Goal: Task Accomplishment & Management: Complete application form

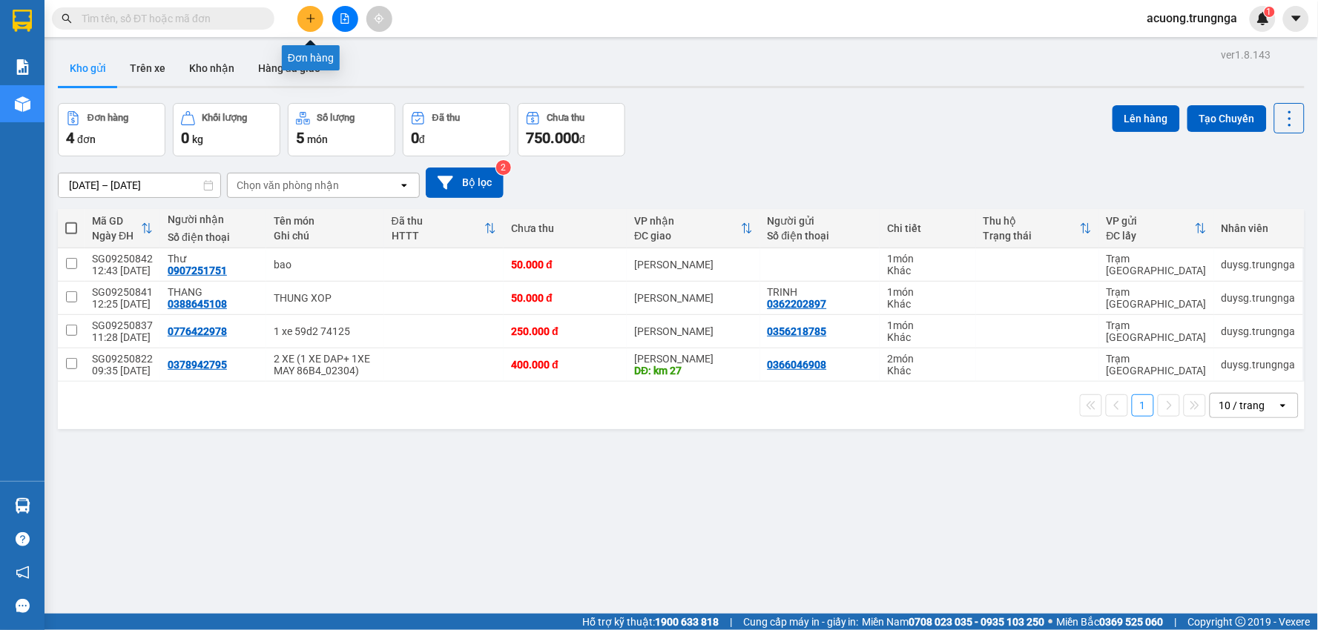
click at [309, 10] on button at bounding box center [310, 19] width 26 height 26
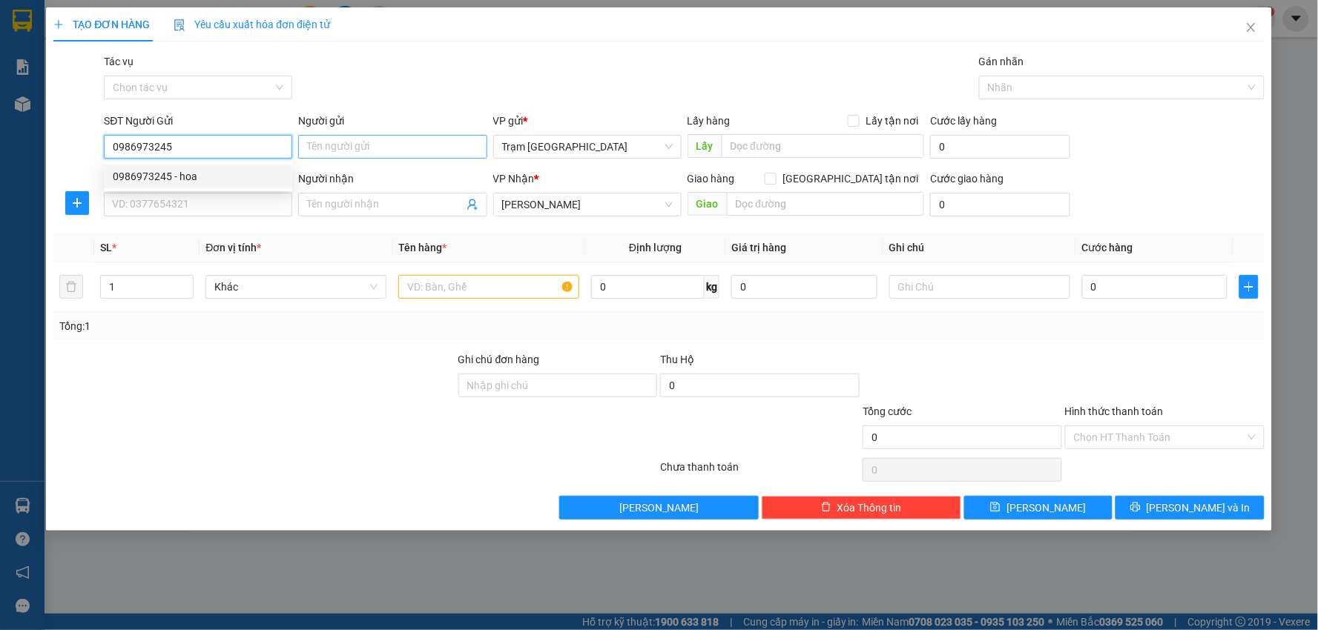
type input "0986973245"
click at [356, 151] on input "Người gửi" at bounding box center [392, 147] width 188 height 24
drag, startPoint x: 356, startPoint y: 148, endPoint x: 329, endPoint y: 145, distance: 26.9
click at [329, 145] on input "[PERSON_NAME]" at bounding box center [392, 147] width 188 height 24
type input "[PERSON_NAME]"
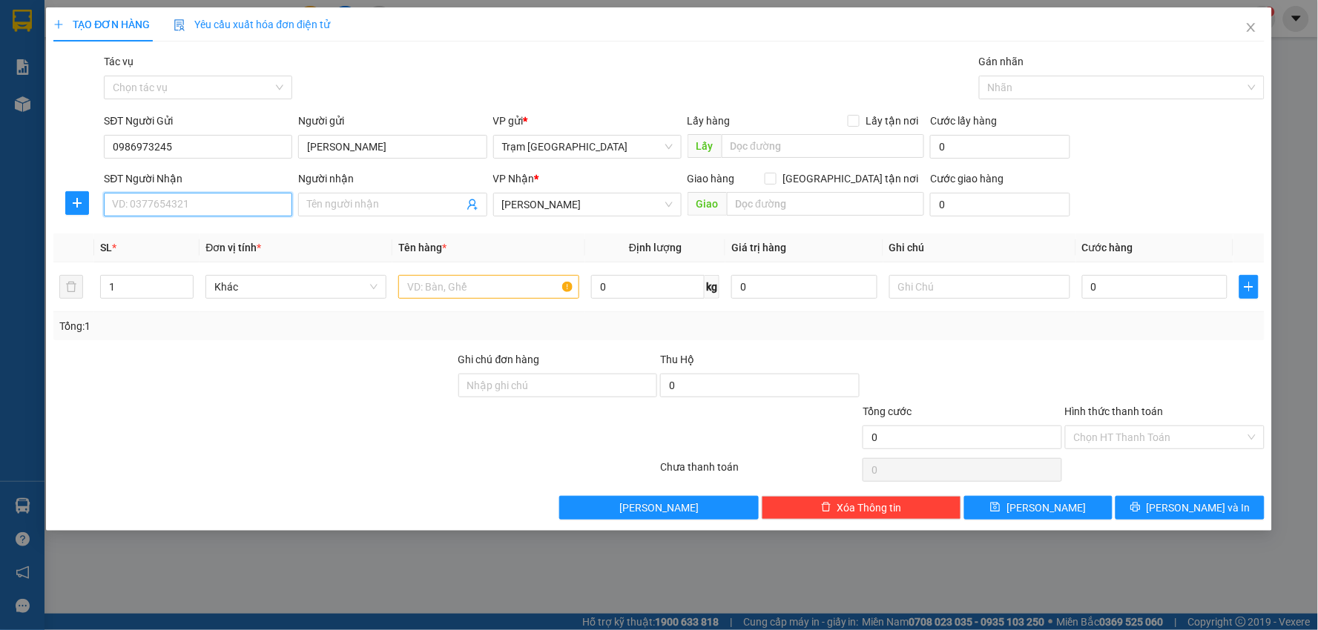
click at [228, 208] on input "SĐT Người Nhận" at bounding box center [198, 205] width 188 height 24
type input "0366430646"
type input "Chị Đào"
click at [452, 289] on input "text" at bounding box center [488, 287] width 181 height 24
type input "kiện"
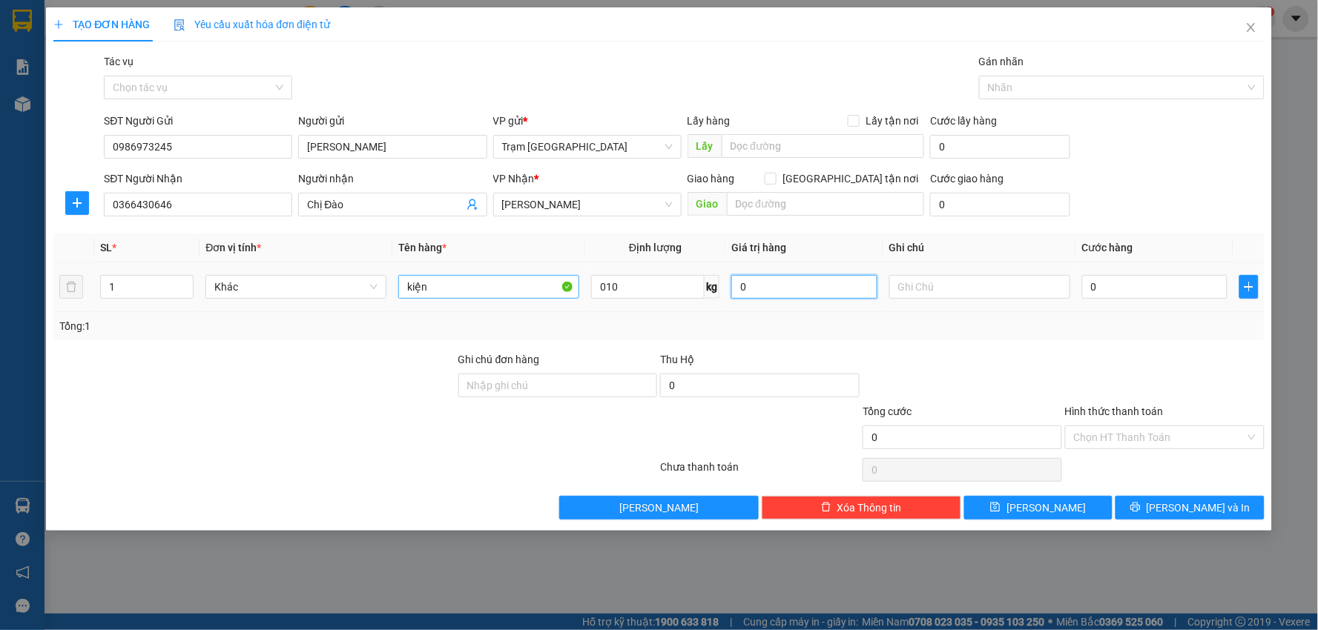
type input "10"
type input "kiện10"
type input "0"
type input "kiện10"
type input "kiện100"
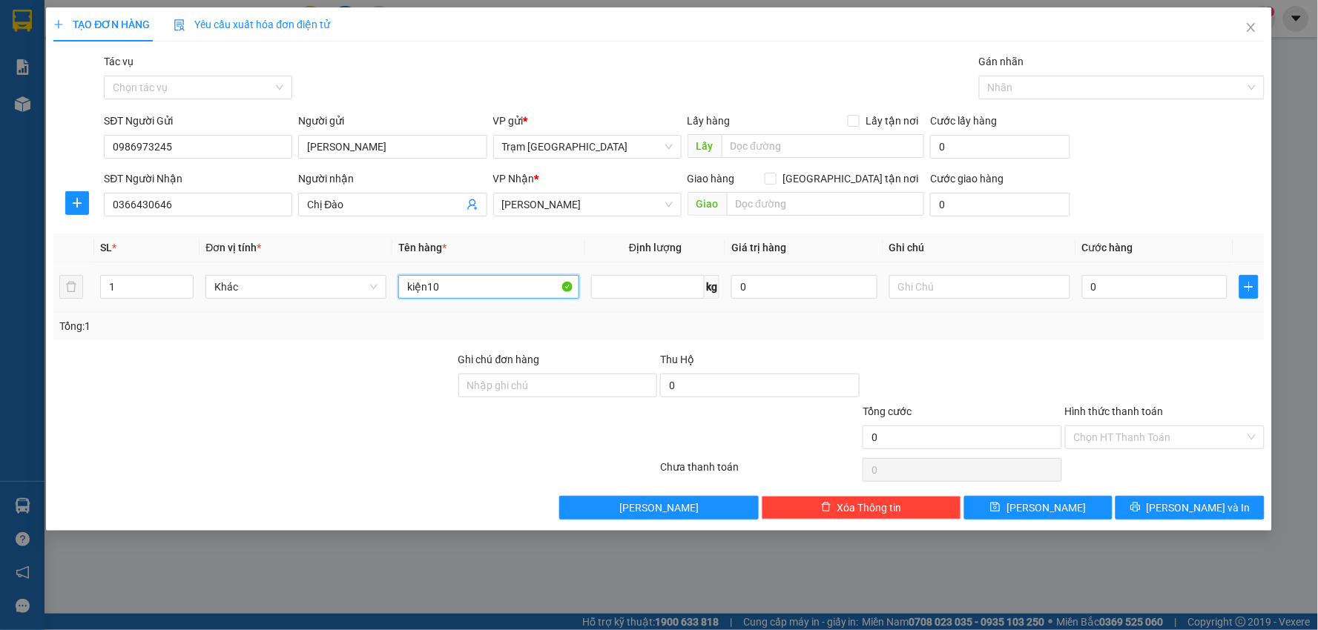
type input "0"
click at [666, 294] on input "0" at bounding box center [647, 287] width 113 height 24
drag, startPoint x: 478, startPoint y: 294, endPoint x: 231, endPoint y: 283, distance: 247.2
click at [231, 284] on tr "1 Khác kiện100 0 kg 0 0" at bounding box center [658, 287] width 1211 height 50
type input "kiện"
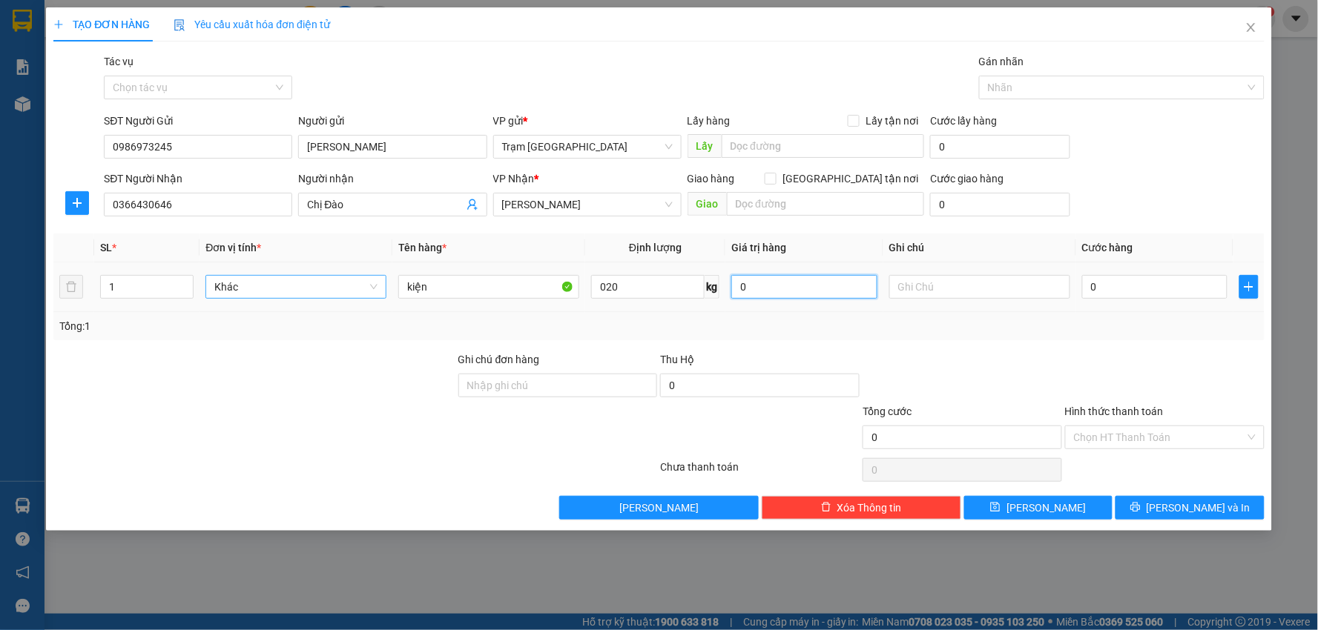
type input "20"
type input "005"
type input "5"
type input "0.050"
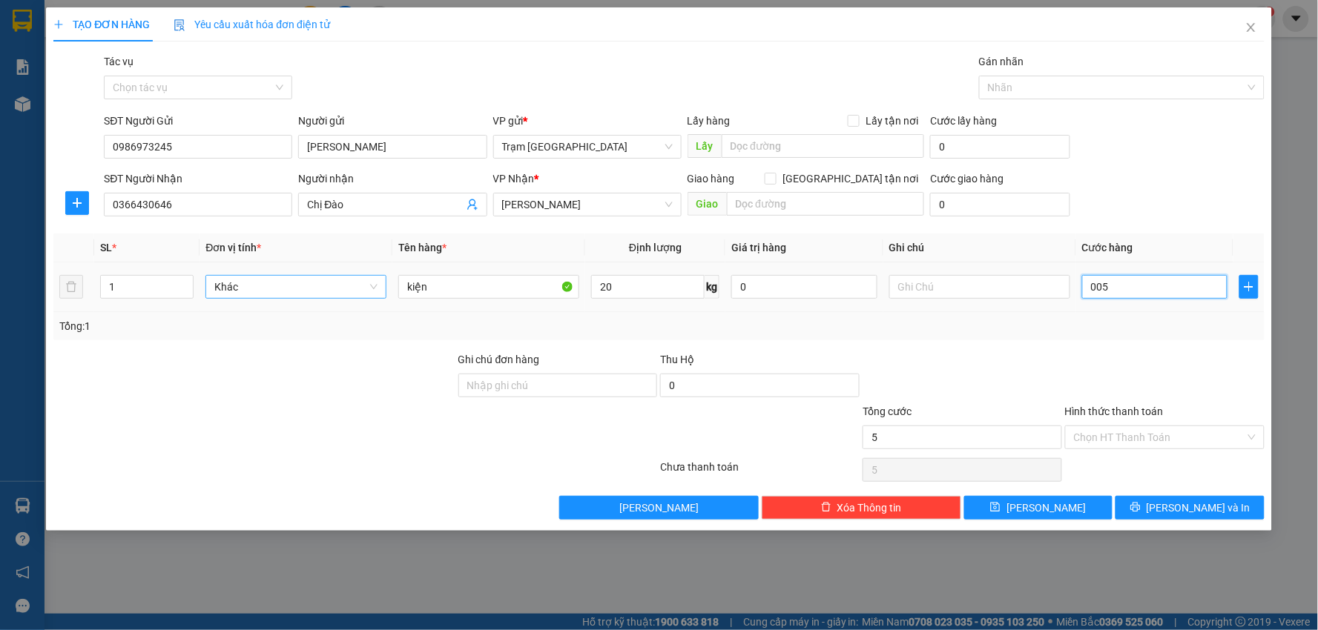
type input "50"
type input "50.000"
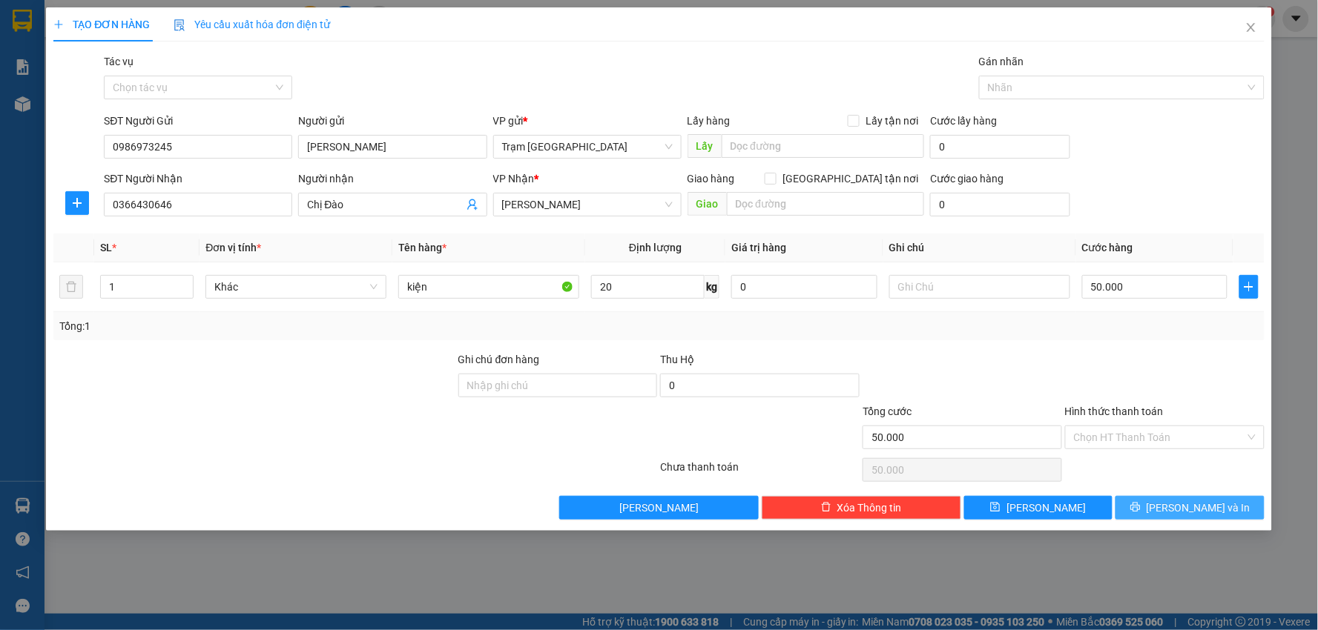
click at [1140, 503] on icon "printer" at bounding box center [1135, 507] width 10 height 10
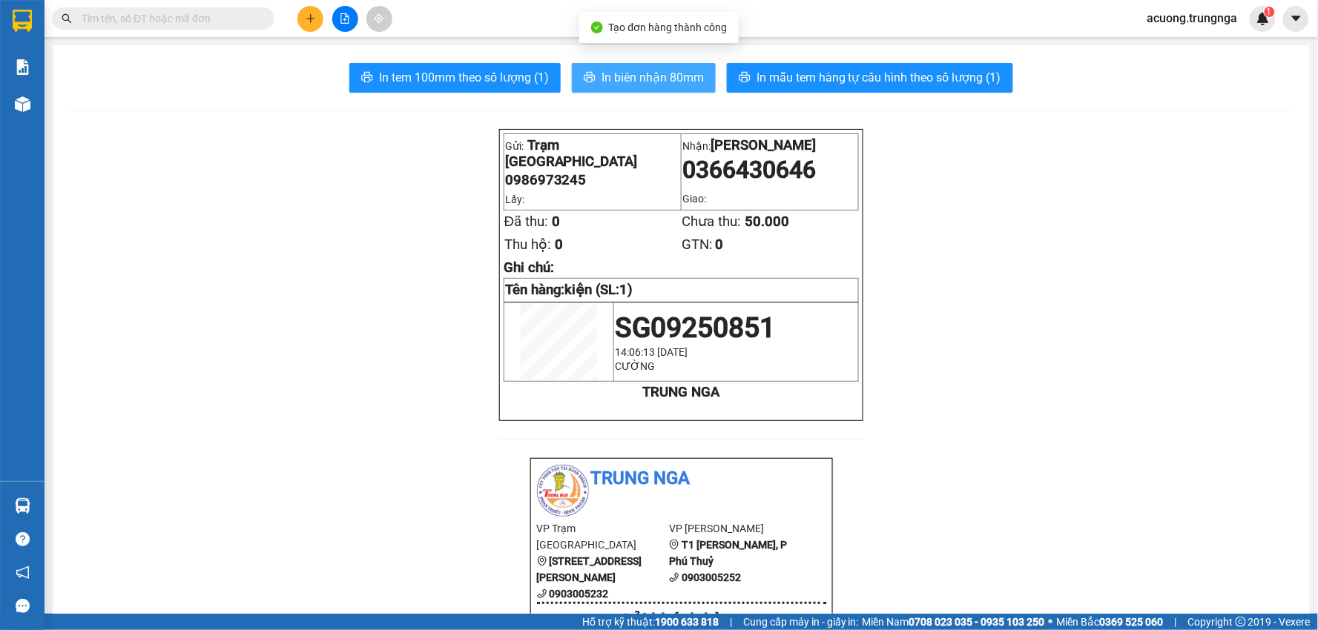
click at [623, 74] on span "In biên nhận 80mm" at bounding box center [652, 77] width 102 height 19
